Goal: Transaction & Acquisition: Purchase product/service

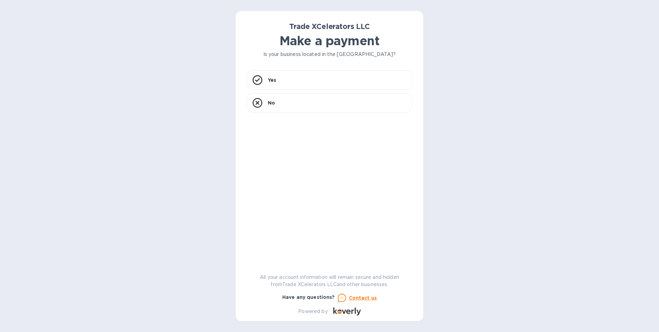
click at [150, 258] on div "Trade XCelerators LLC Make a payment Is your business located in [GEOGRAPHIC_DA…" at bounding box center [329, 166] width 659 height 332
